Goal: Task Accomplishment & Management: Complete application form

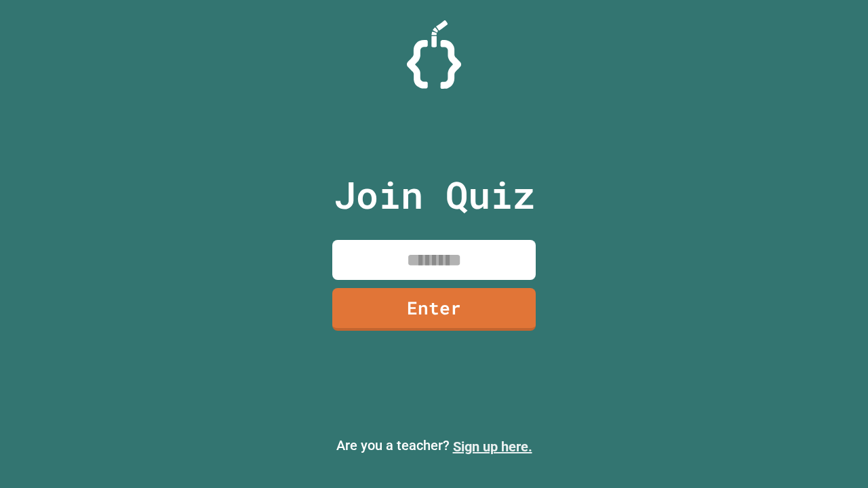
click at [492, 447] on link "Sign up here." at bounding box center [492, 447] width 79 height 16
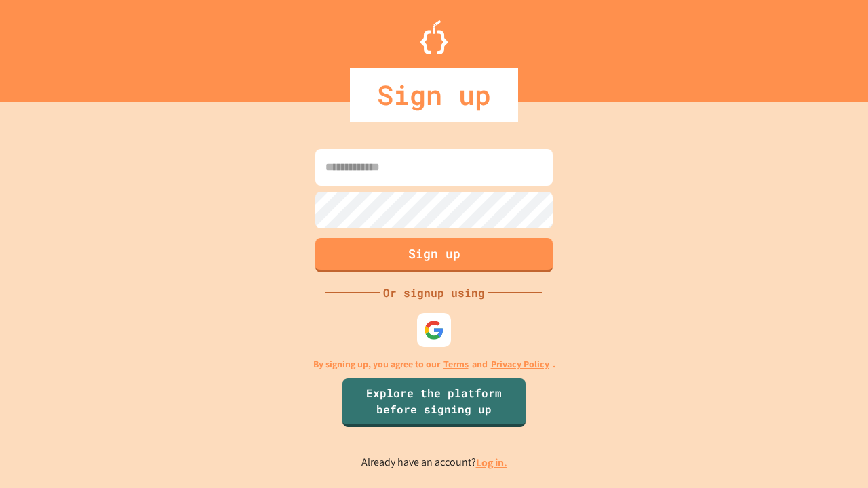
click at [492, 463] on link "Log in." at bounding box center [491, 463] width 31 height 14
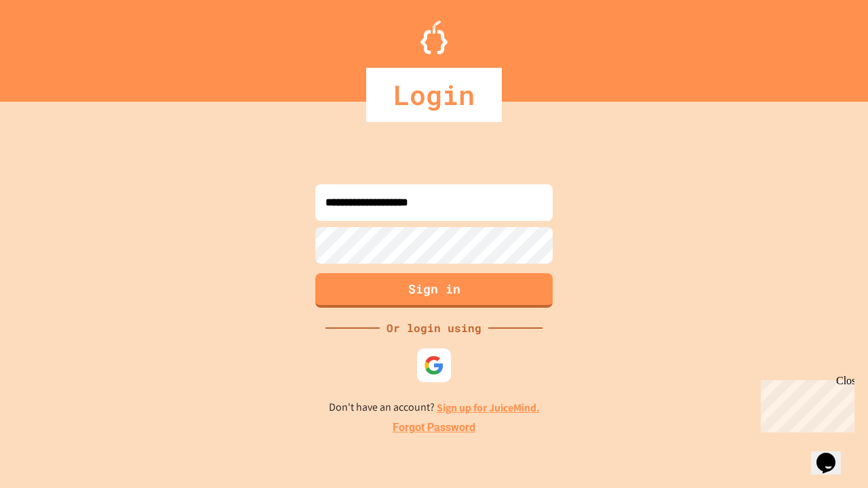
type input "**********"
